Goal: Transaction & Acquisition: Purchase product/service

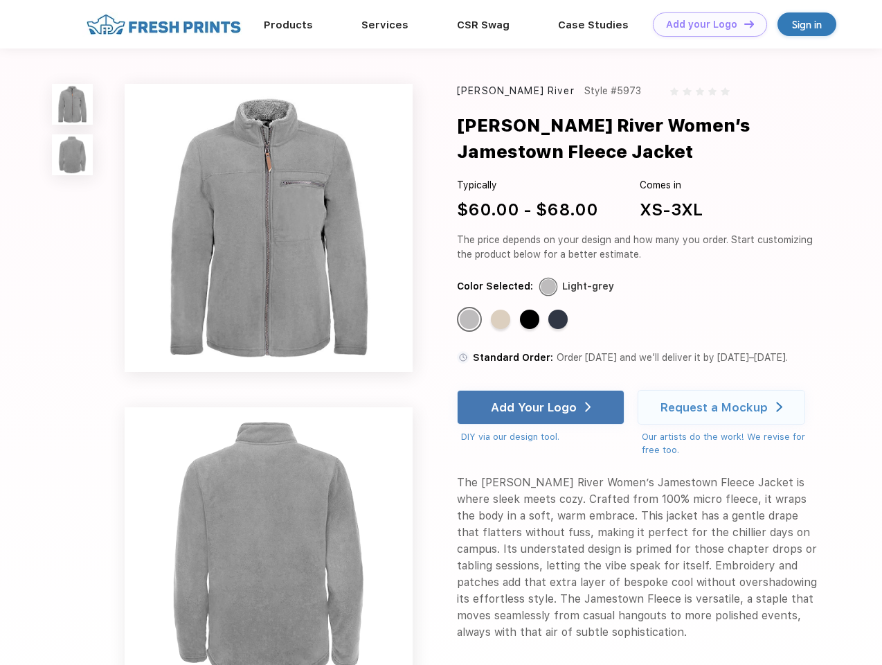
click at [705, 24] on link "Add your Logo Design Tool" at bounding box center [710, 24] width 114 height 24
click at [0, 0] on div "Design Tool" at bounding box center [0, 0] width 0 height 0
click at [743, 24] on link "Add your Logo Design Tool" at bounding box center [710, 24] width 114 height 24
click at [73, 104] on img at bounding box center [72, 104] width 41 height 41
click at [73, 155] on img at bounding box center [72, 154] width 41 height 41
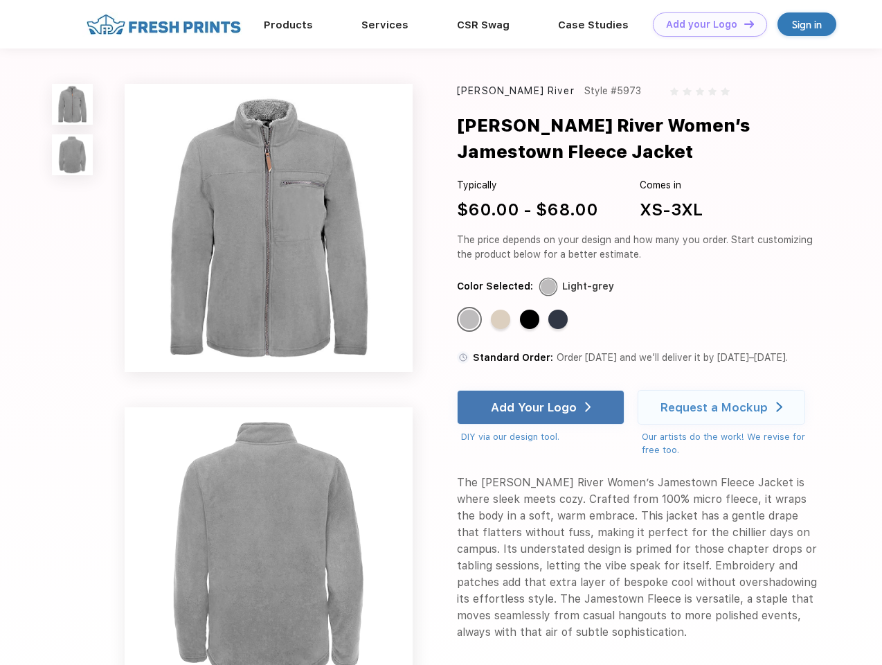
click at [471, 320] on div "Standard Color" at bounding box center [469, 319] width 19 height 19
click at [502, 320] on div "Standard Color" at bounding box center [500, 319] width 19 height 19
click at [531, 320] on div "Standard Color" at bounding box center [529, 319] width 19 height 19
click at [560, 320] on div "Standard Color" at bounding box center [558, 319] width 19 height 19
click at [542, 407] on div "Add Your Logo" at bounding box center [534, 407] width 86 height 14
